Goal: Information Seeking & Learning: Learn about a topic

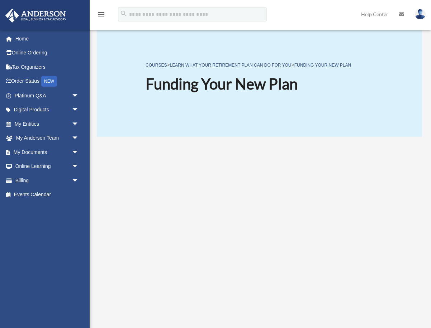
scroll to position [101, 0]
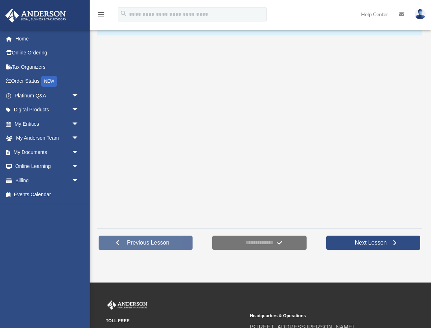
click at [155, 243] on span "Previous Lesson" at bounding box center [148, 242] width 54 height 7
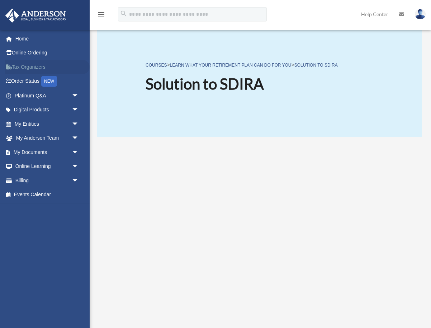
scroll to position [12, 0]
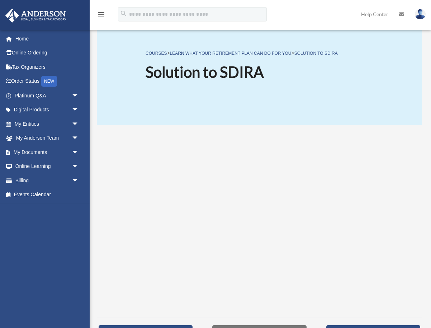
click at [283, 51] on p "COURSES > Learn what your Retirement Plan can do for you > Solution to SDIRA" at bounding box center [241, 53] width 192 height 9
click at [281, 53] on link "Learn what your Retirement Plan can do for you" at bounding box center [230, 53] width 121 height 5
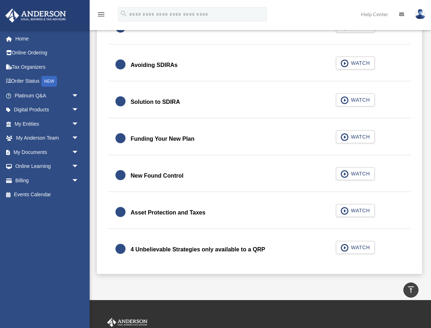
scroll to position [207, 0]
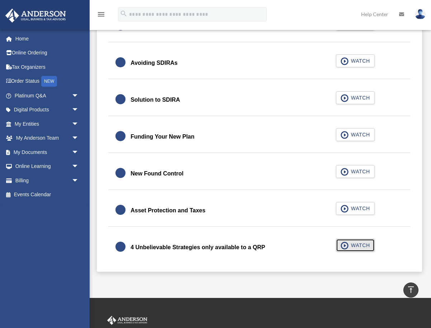
click at [355, 246] on span "WATCH" at bounding box center [359, 245] width 21 height 7
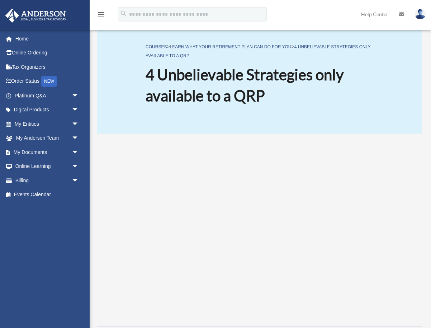
scroll to position [3, 0]
